Goal: Transaction & Acquisition: Obtain resource

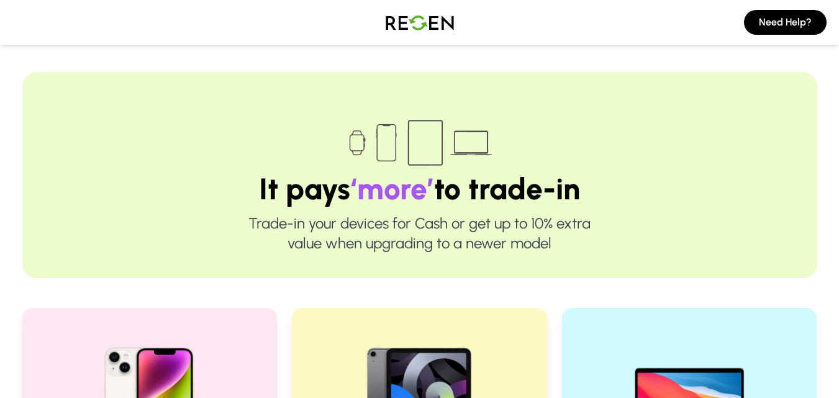
click at [425, 30] on img at bounding box center [419, 22] width 87 height 35
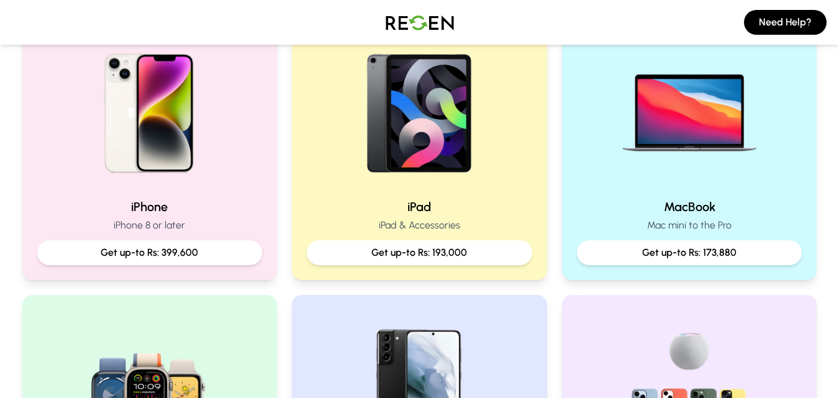
scroll to position [290, 0]
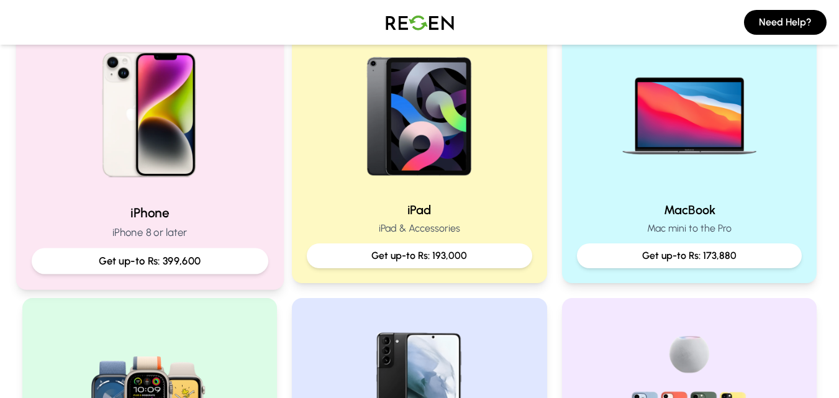
click at [212, 259] on p "Get up-to Rs: 399,600" at bounding box center [149, 261] width 215 height 16
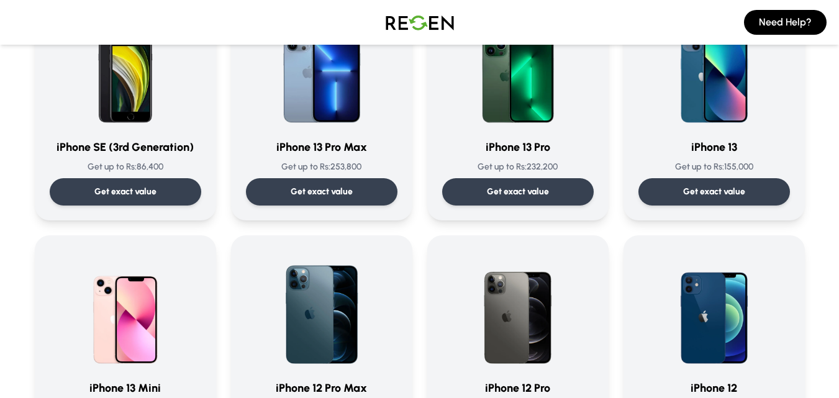
scroll to position [688, 0]
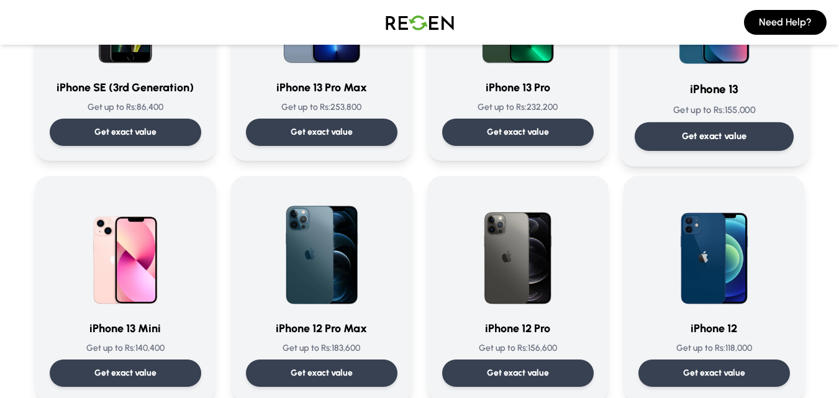
click at [693, 138] on p "Get exact value" at bounding box center [713, 136] width 65 height 13
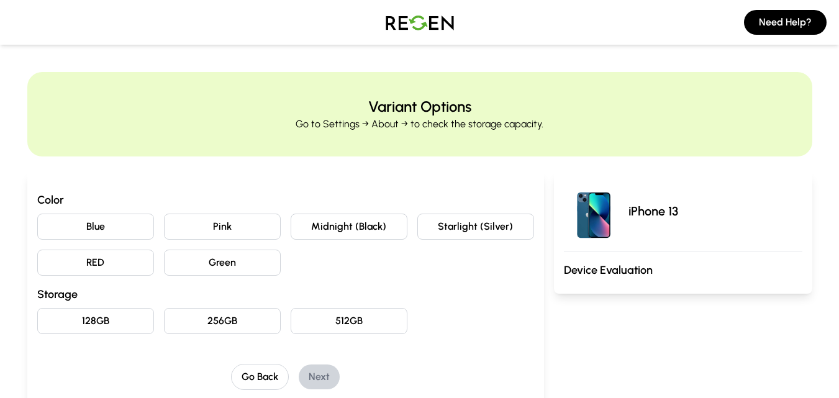
click at [270, 223] on button "Pink" at bounding box center [222, 227] width 117 height 26
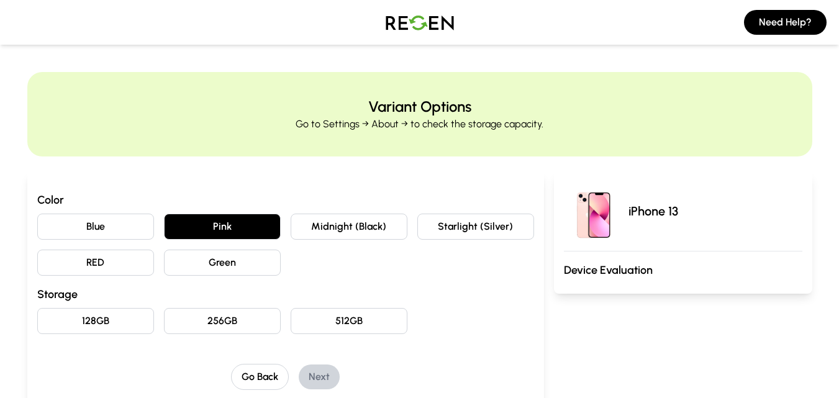
click at [125, 324] on button "128GB" at bounding box center [95, 321] width 117 height 26
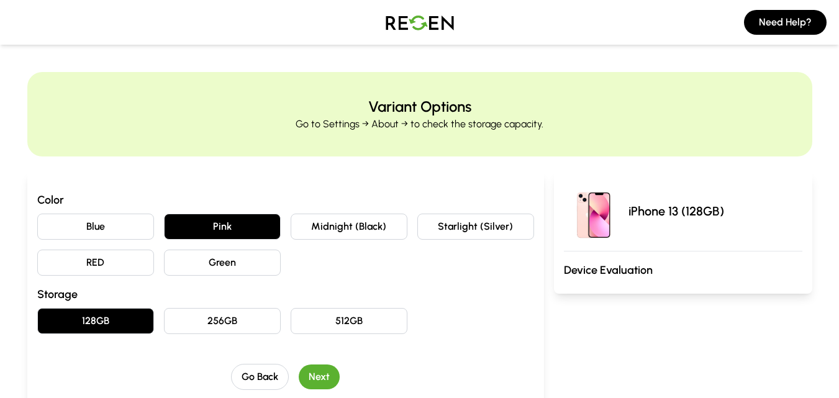
click at [324, 379] on button "Next" at bounding box center [319, 376] width 41 height 25
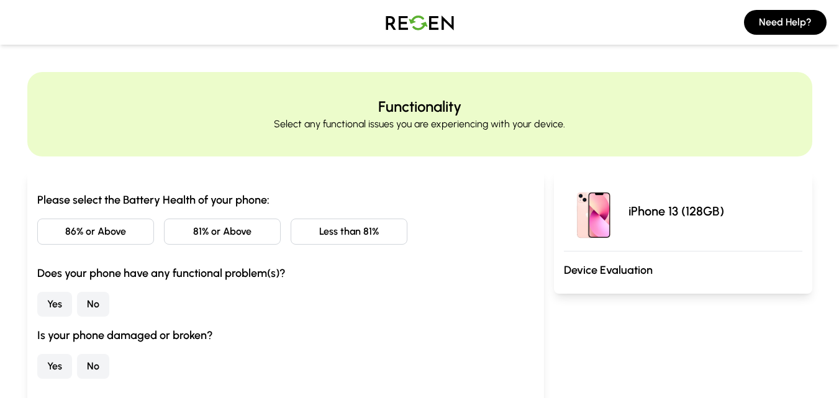
click at [113, 227] on button "86% or Above" at bounding box center [95, 231] width 117 height 26
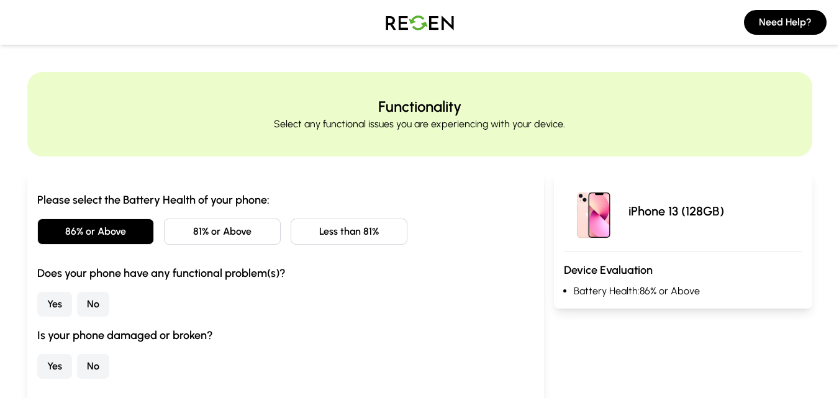
click at [88, 310] on button "No" at bounding box center [93, 304] width 32 height 25
click at [96, 372] on button "No" at bounding box center [93, 366] width 32 height 25
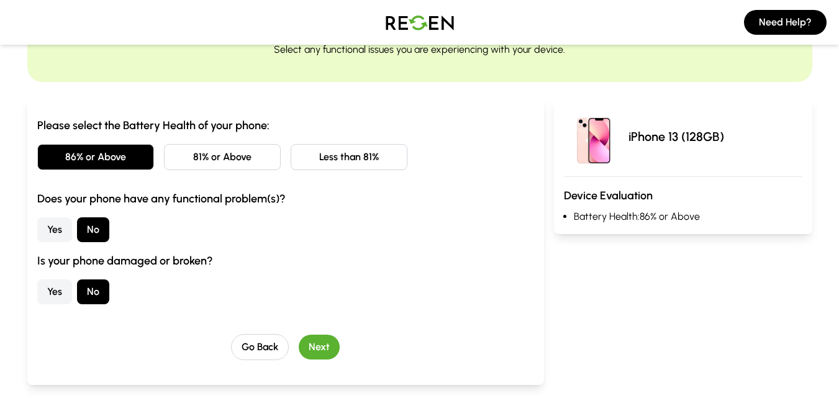
click at [331, 344] on button "Next" at bounding box center [319, 347] width 41 height 25
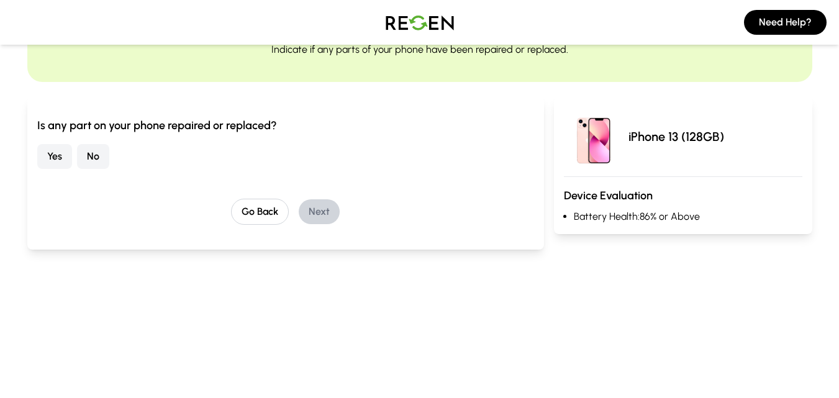
click at [95, 158] on button "No" at bounding box center [93, 156] width 32 height 25
click at [322, 223] on button "Next" at bounding box center [319, 211] width 41 height 25
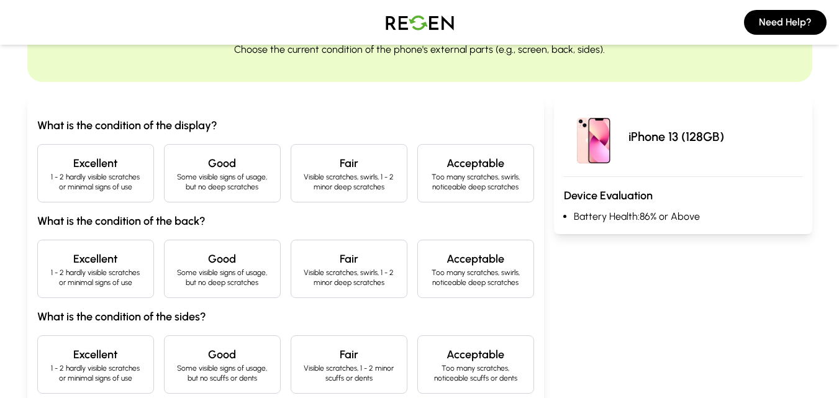
click at [96, 164] on h4 "Excellent" at bounding box center [96, 163] width 96 height 17
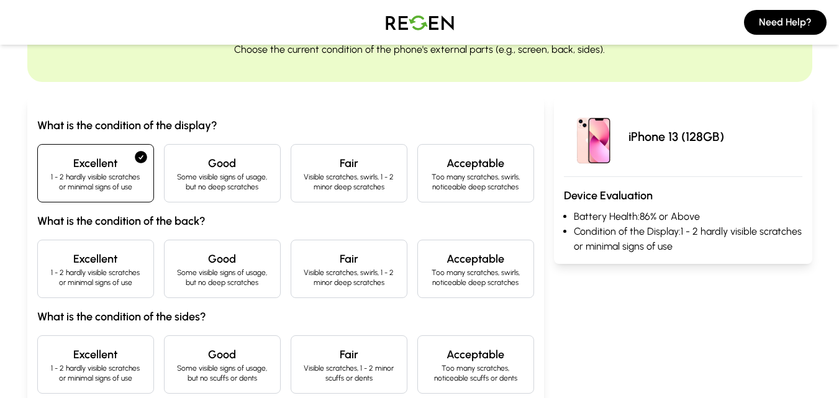
click at [84, 264] on h4 "Excellent" at bounding box center [96, 258] width 96 height 17
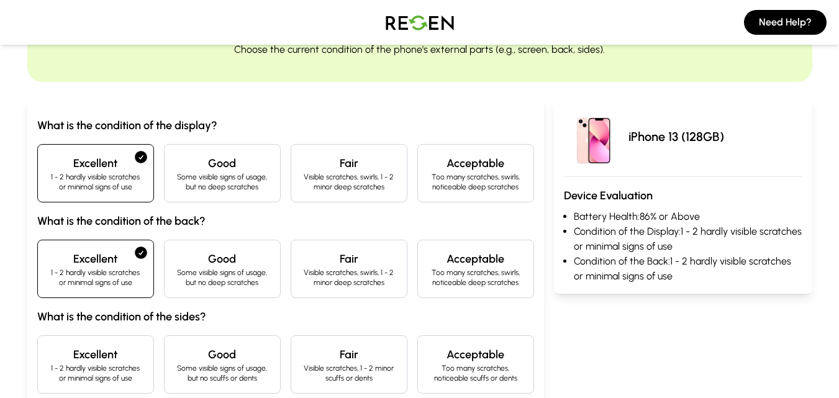
click at [82, 356] on h4 "Excellent" at bounding box center [96, 354] width 96 height 17
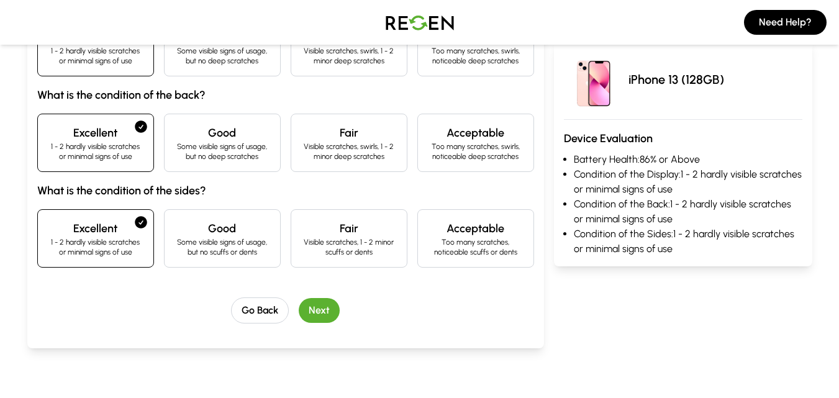
scroll to position [223, 0]
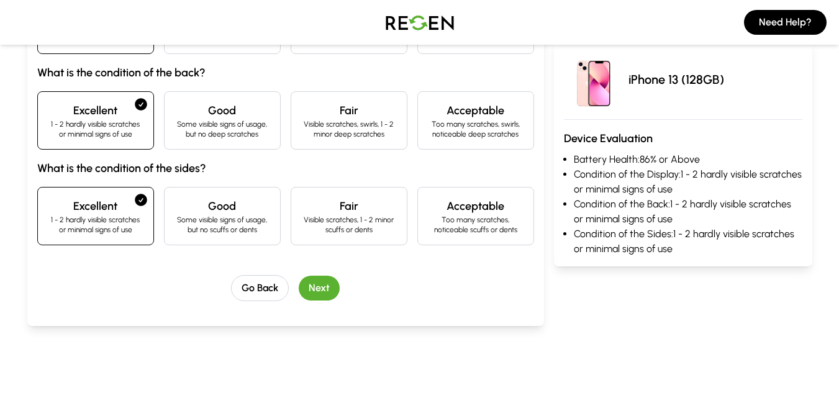
click at [318, 292] on button "Next" at bounding box center [319, 288] width 41 height 25
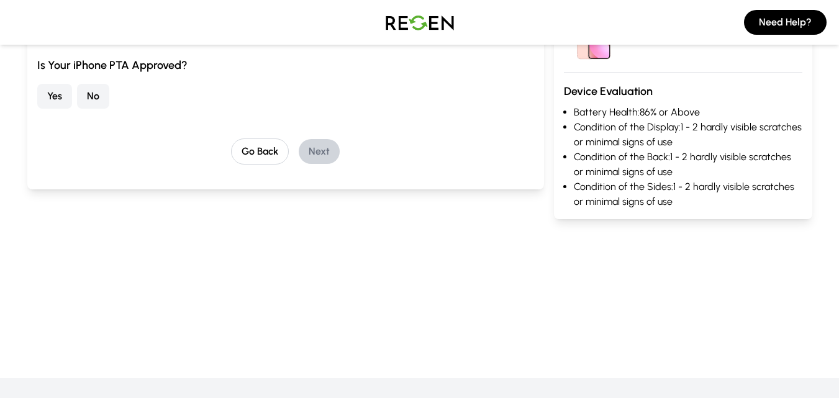
scroll to position [86, 0]
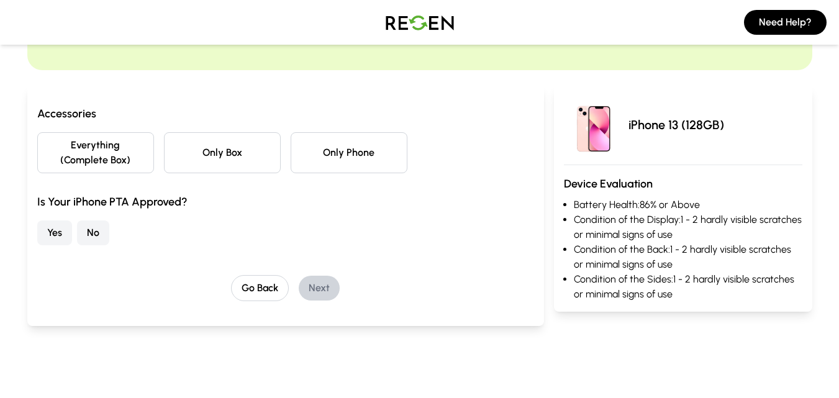
click at [81, 145] on button "Everything (Complete Box)" at bounding box center [95, 152] width 117 height 41
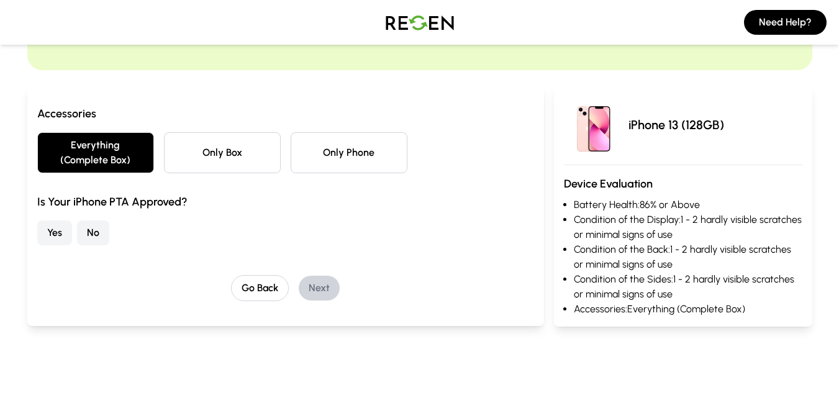
click at [101, 234] on button "No" at bounding box center [93, 232] width 32 height 25
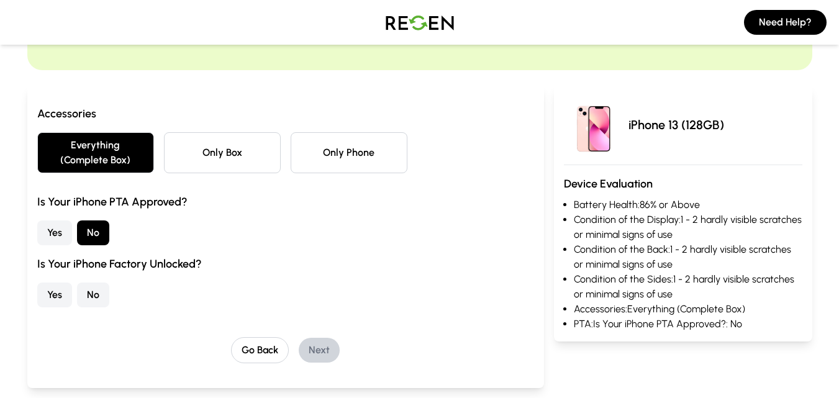
click at [56, 294] on button "Yes" at bounding box center [54, 294] width 35 height 25
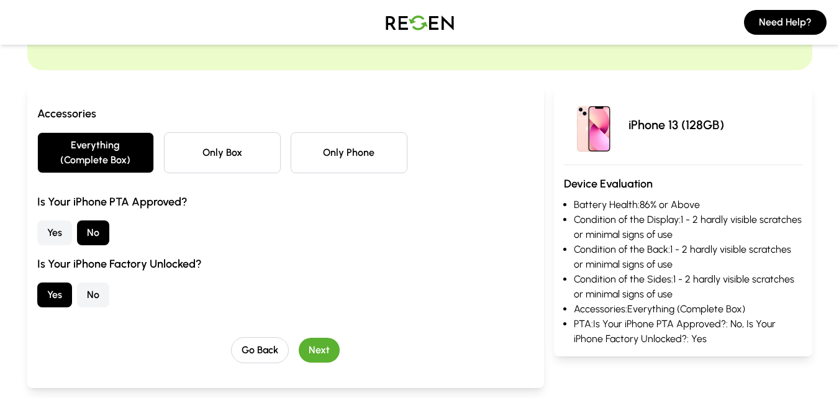
click at [317, 346] on button "Next" at bounding box center [319, 350] width 41 height 25
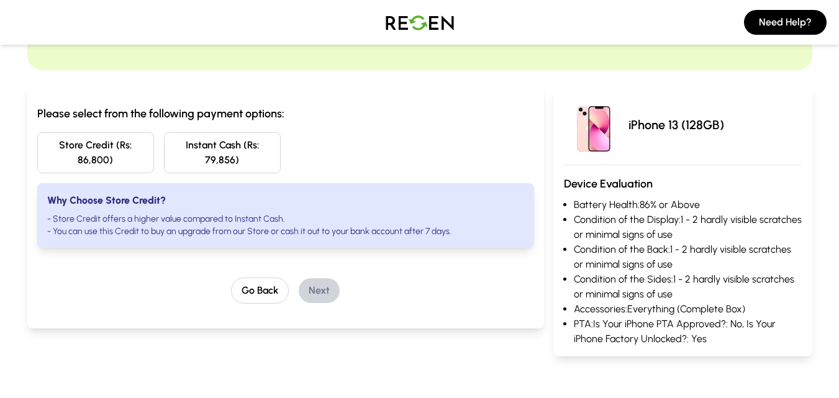
click at [216, 164] on button "Instant Cash (Rs: 79,856)" at bounding box center [222, 152] width 117 height 41
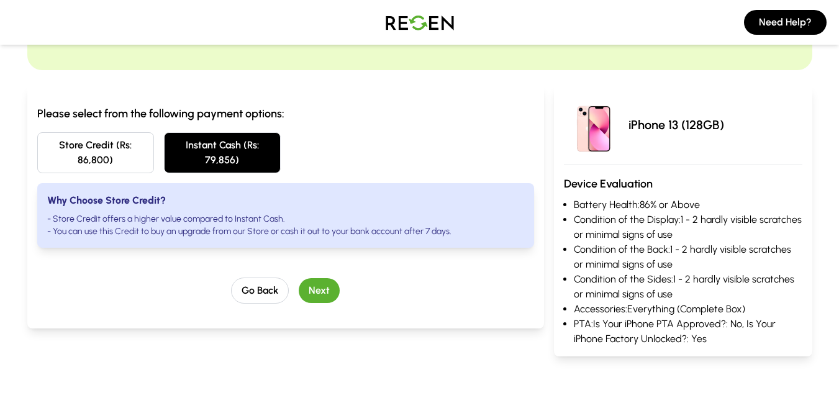
click at [324, 297] on button "Next" at bounding box center [319, 290] width 41 height 25
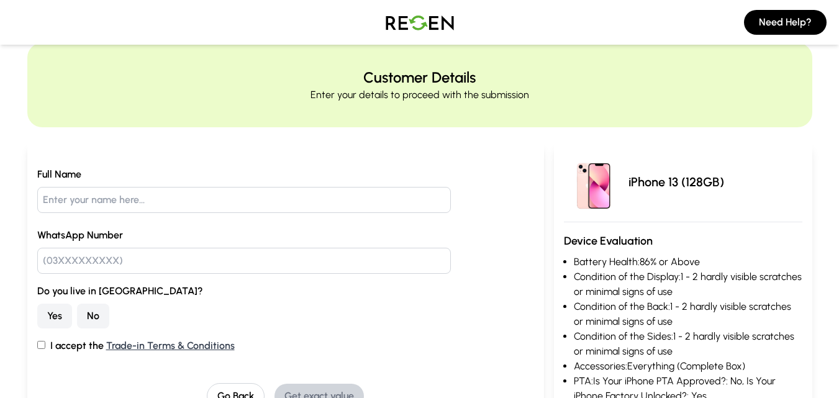
scroll to position [0, 0]
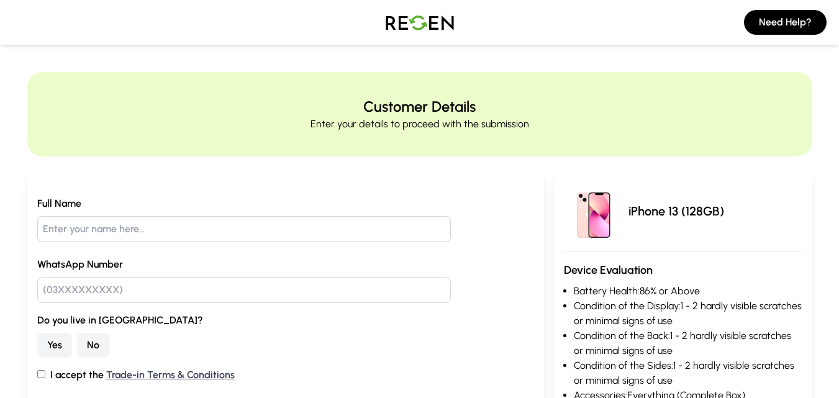
click at [217, 233] on input "text" at bounding box center [244, 229] width 414 height 26
type input "[PERSON_NAME]"
click at [224, 293] on input "text" at bounding box center [244, 290] width 414 height 26
type input "03271665593"
click at [99, 353] on button "No" at bounding box center [93, 345] width 32 height 25
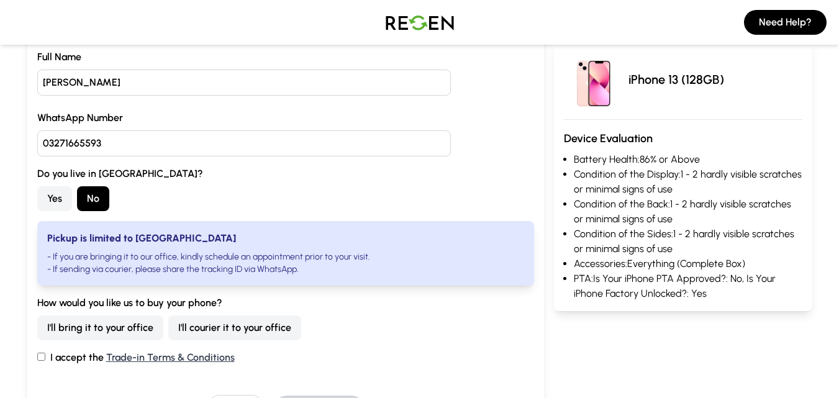
scroll to position [160, 0]
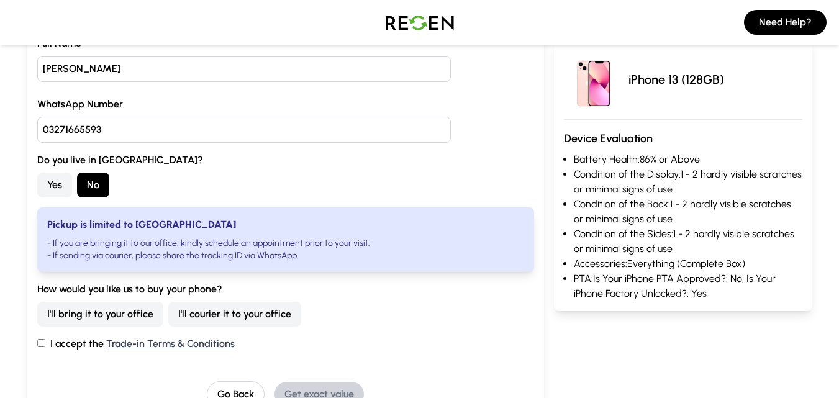
click at [53, 178] on button "Yes" at bounding box center [54, 185] width 35 height 25
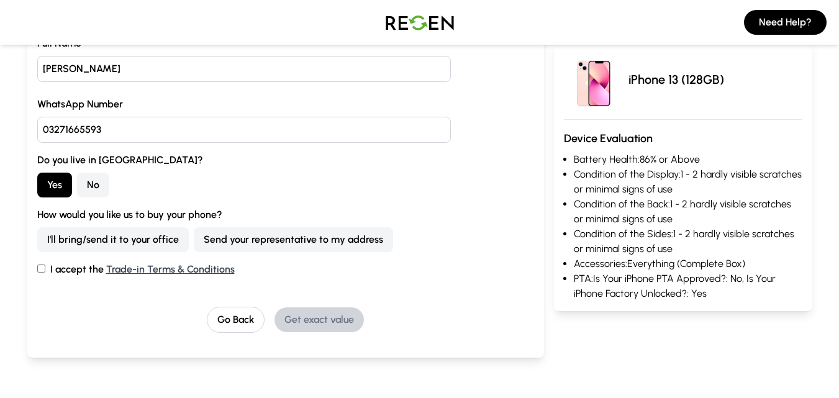
click at [289, 236] on button "Send your representative to my address" at bounding box center [293, 239] width 199 height 25
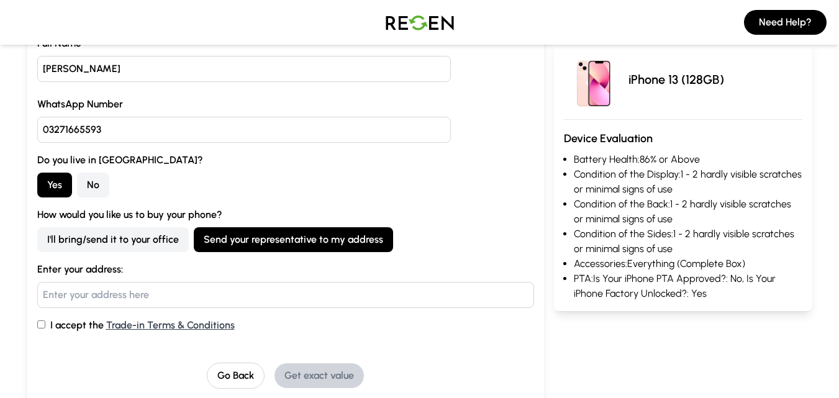
click at [91, 296] on input "text" at bounding box center [285, 295] width 497 height 26
type input "G"
type input "Cheezious ,[GEOGRAPHIC_DATA] ,[GEOGRAPHIC_DATA]"
click at [37, 323] on input "I accept the Trade-in Terms & Conditions" at bounding box center [41, 324] width 8 height 8
checkbox input "true"
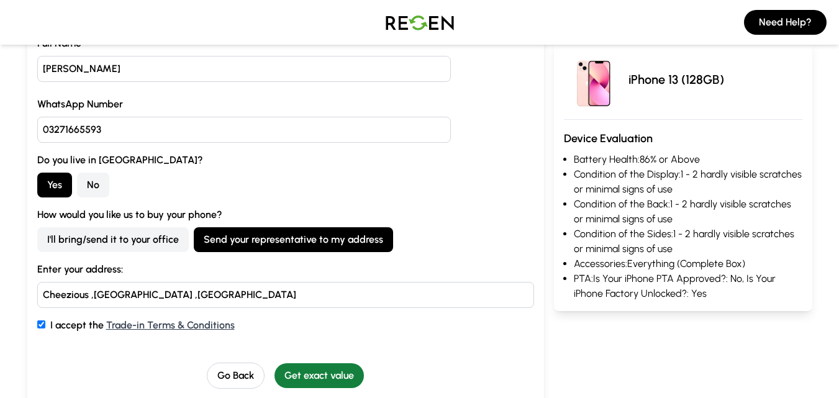
click at [319, 379] on button "Get exact value" at bounding box center [318, 375] width 89 height 25
